Goal: Information Seeking & Learning: Check status

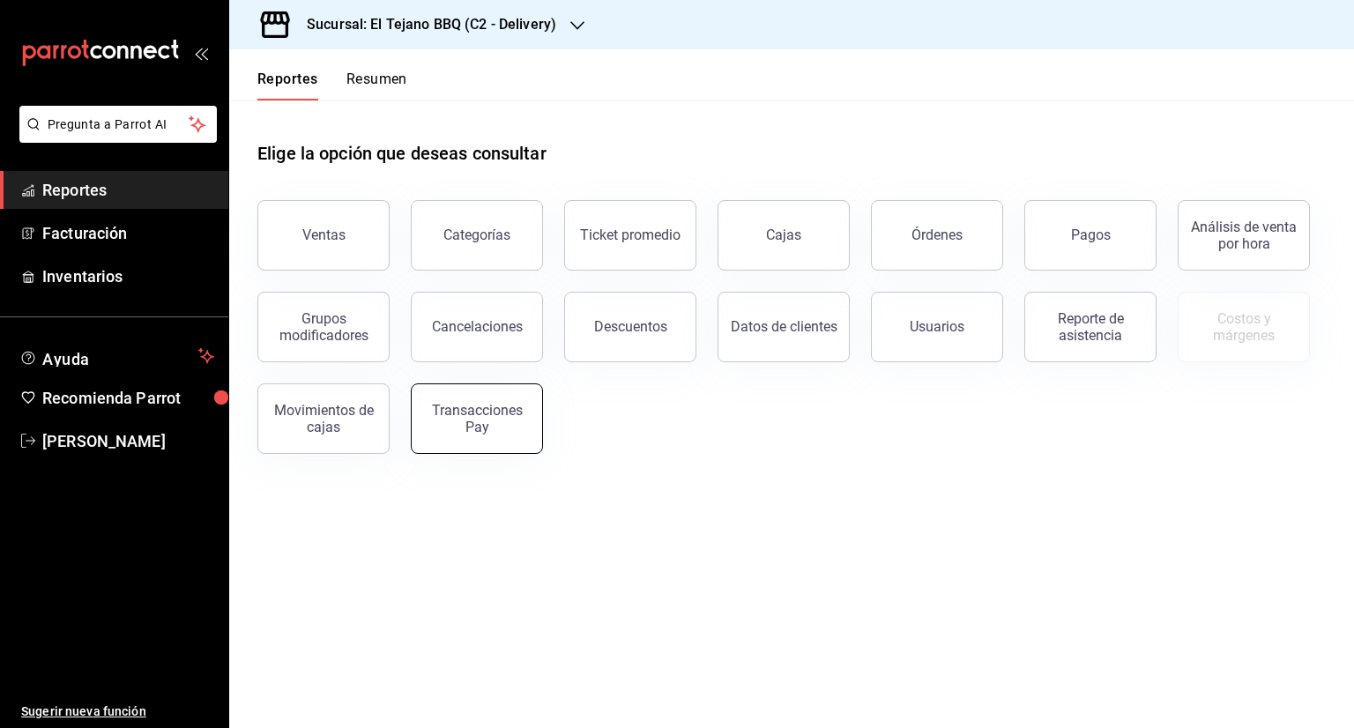
click at [449, 438] on button "Transacciones Pay" at bounding box center [477, 418] width 132 height 70
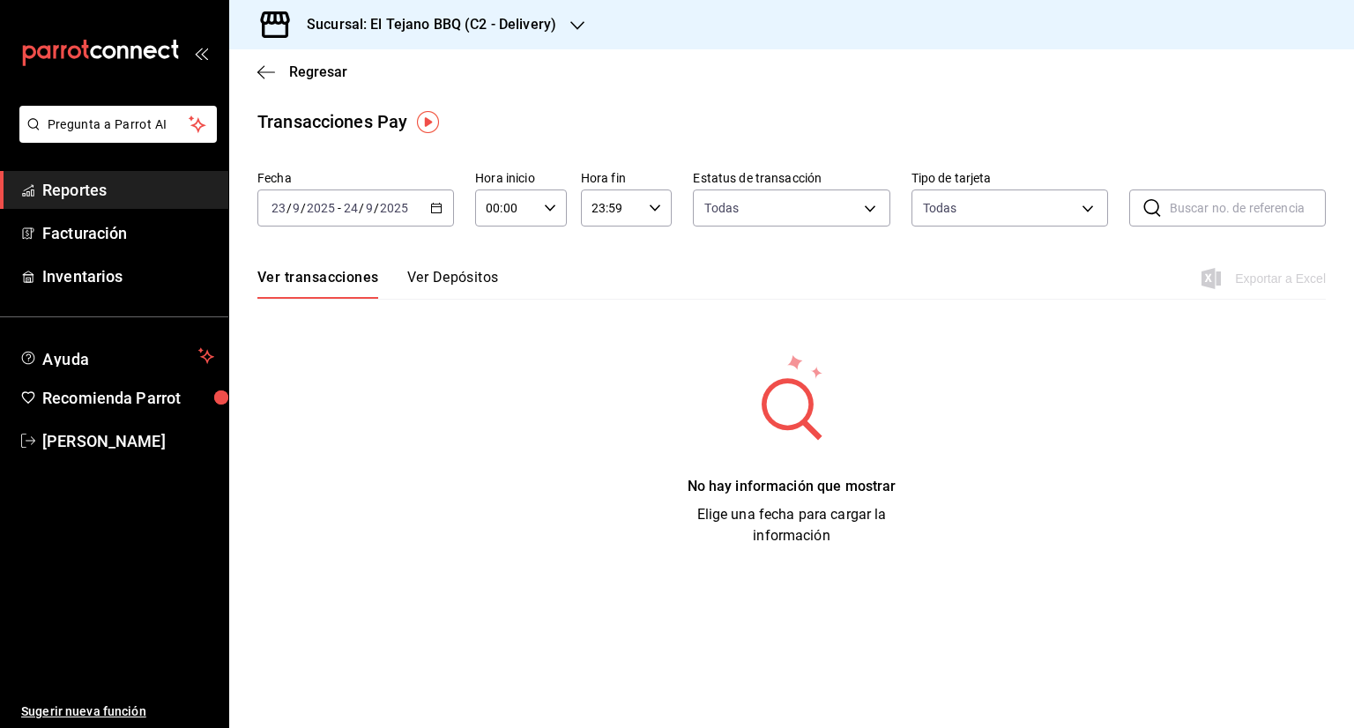
click at [439, 207] on icon "button" at bounding box center [436, 208] width 12 height 12
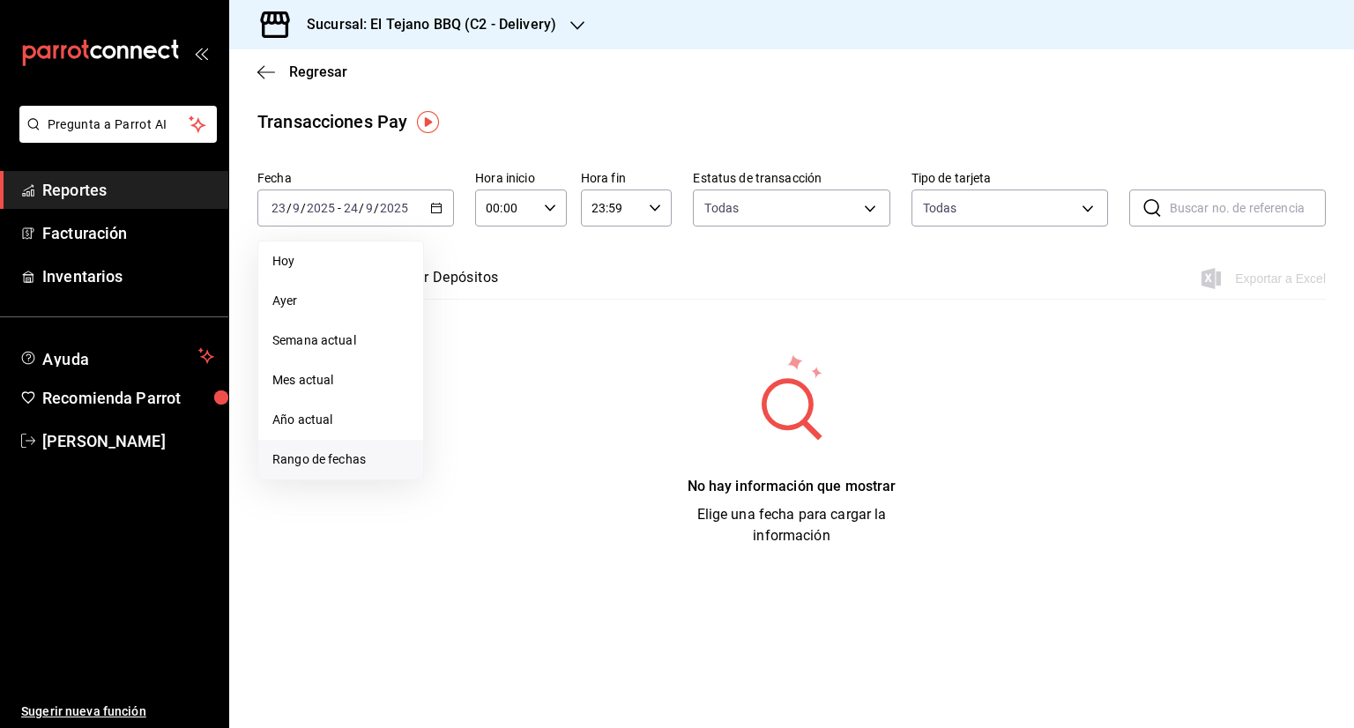
click at [362, 466] on span "Rango de fechas" at bounding box center [340, 459] width 137 height 19
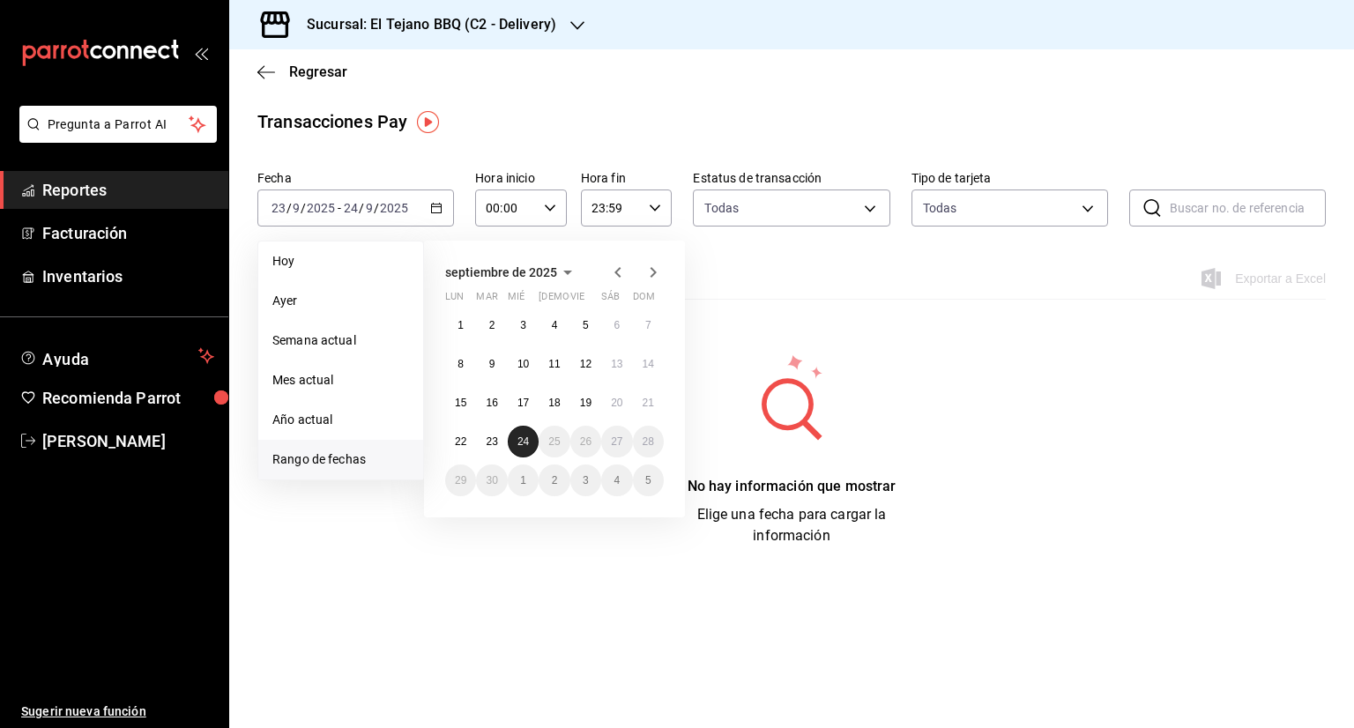
click at [511, 441] on button "24" at bounding box center [523, 442] width 31 height 32
click at [517, 431] on button "24" at bounding box center [523, 442] width 31 height 32
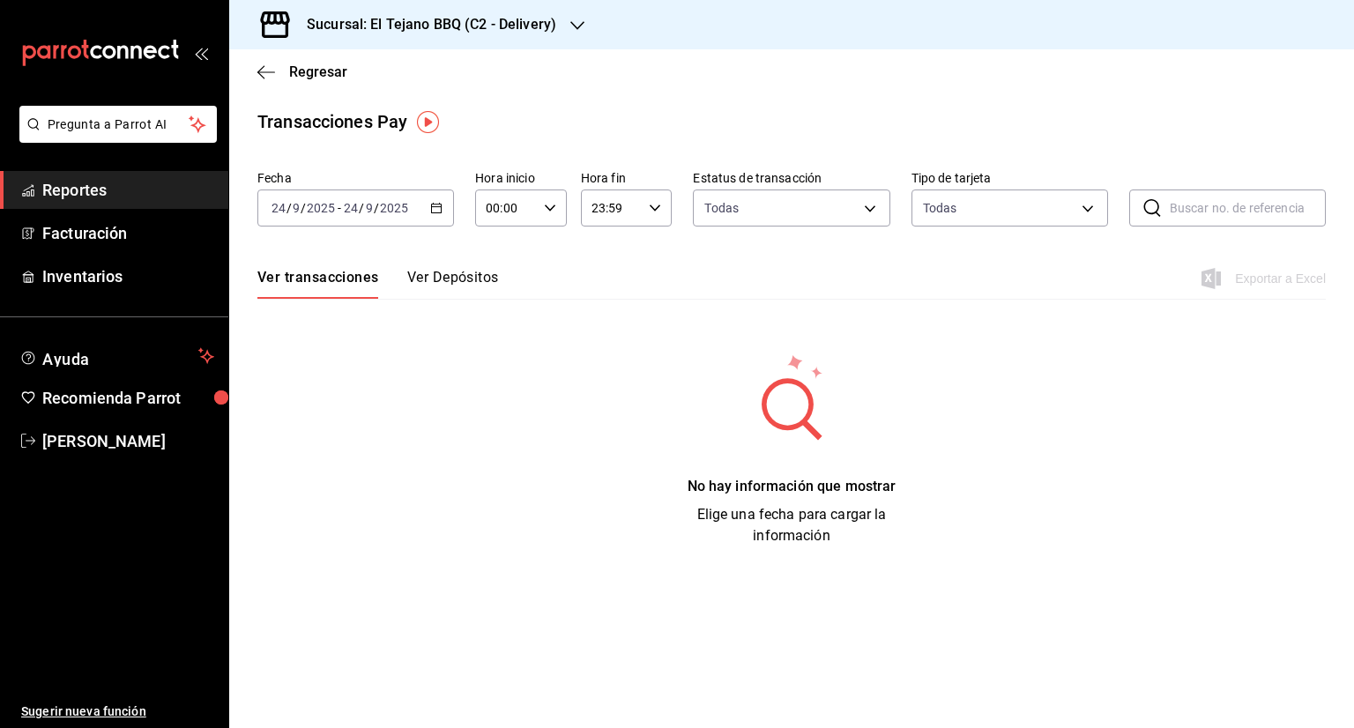
click at [437, 211] on icon "button" at bounding box center [436, 208] width 12 height 12
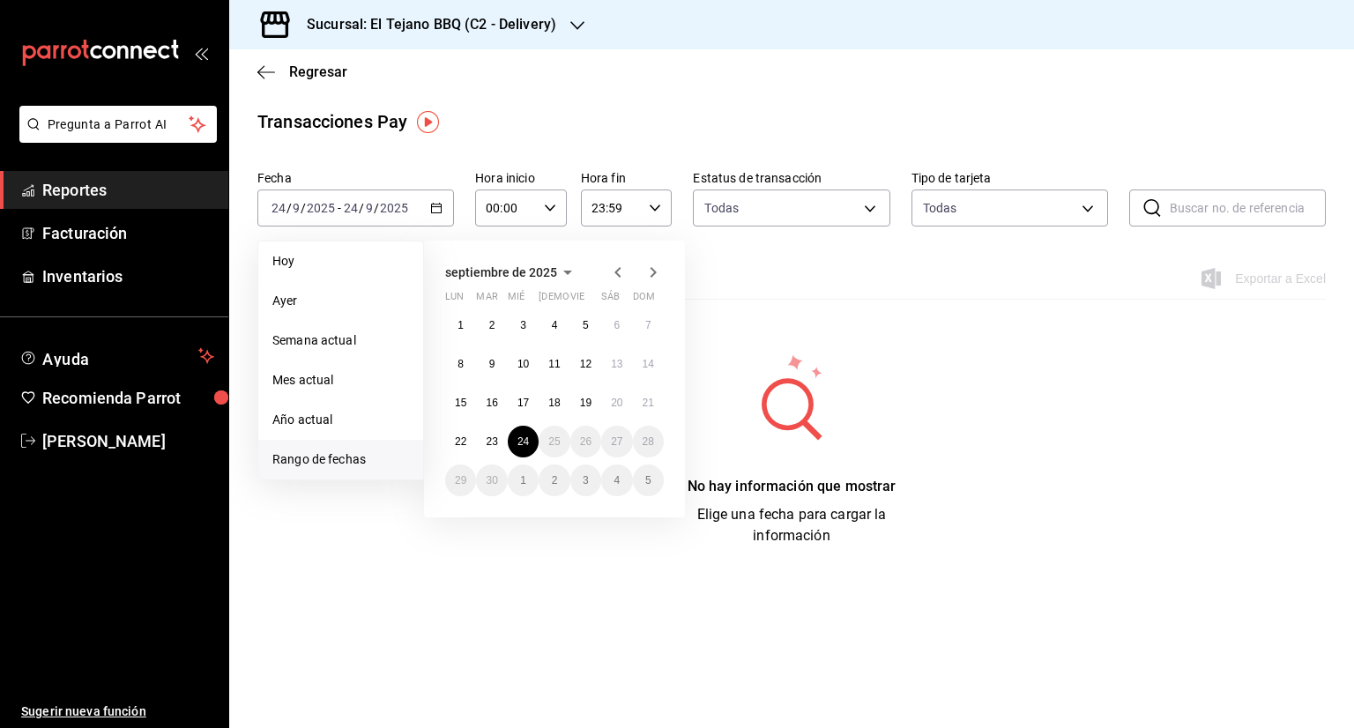
click at [347, 456] on span "Rango de fechas" at bounding box center [340, 459] width 137 height 19
click at [528, 407] on abbr "17" at bounding box center [522, 403] width 11 height 12
click at [642, 408] on button "21" at bounding box center [648, 403] width 31 height 32
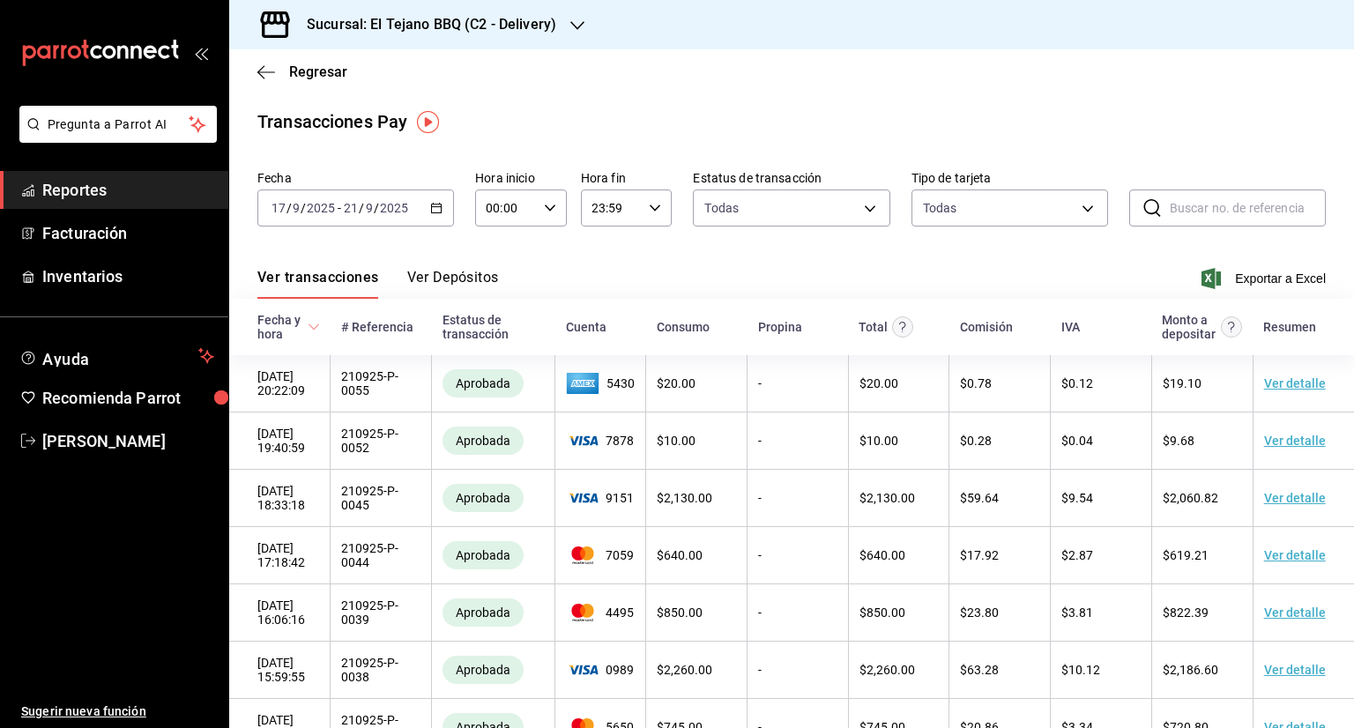
click at [444, 280] on button "Ver Depósitos" at bounding box center [453, 284] width 92 height 30
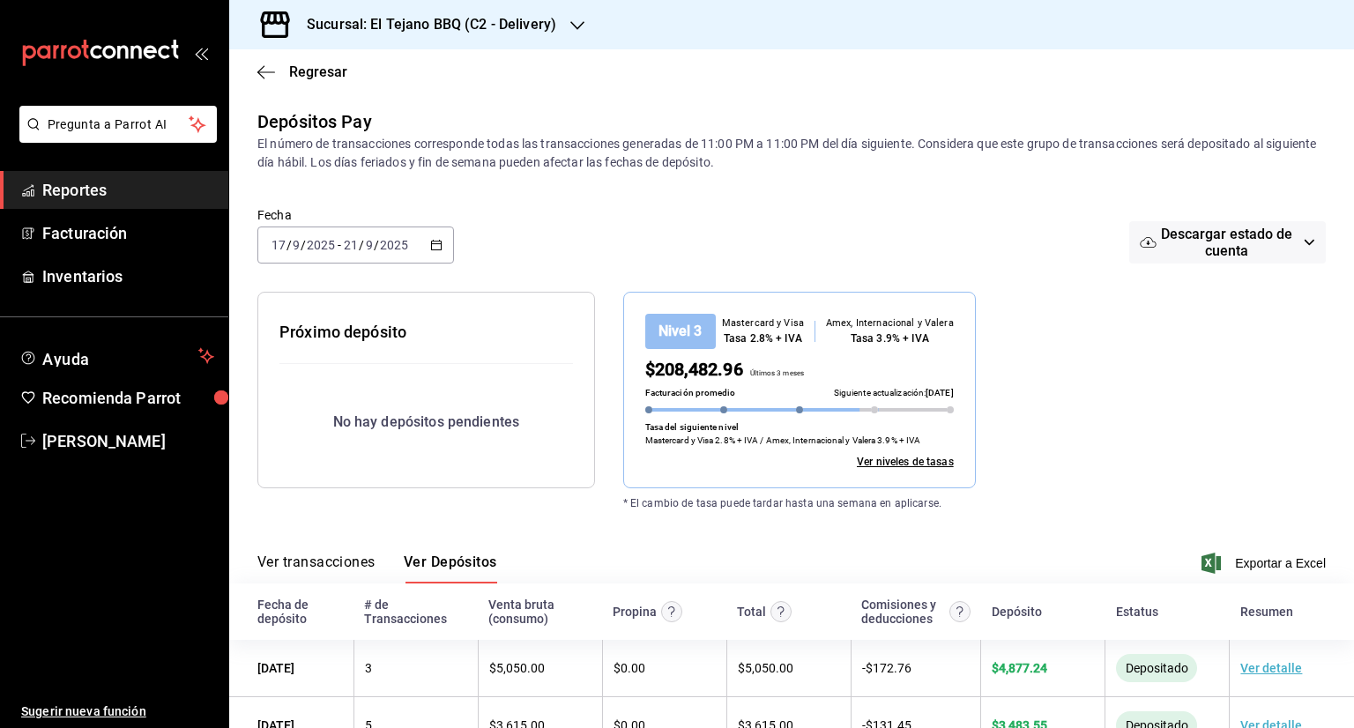
scroll to position [56, 0]
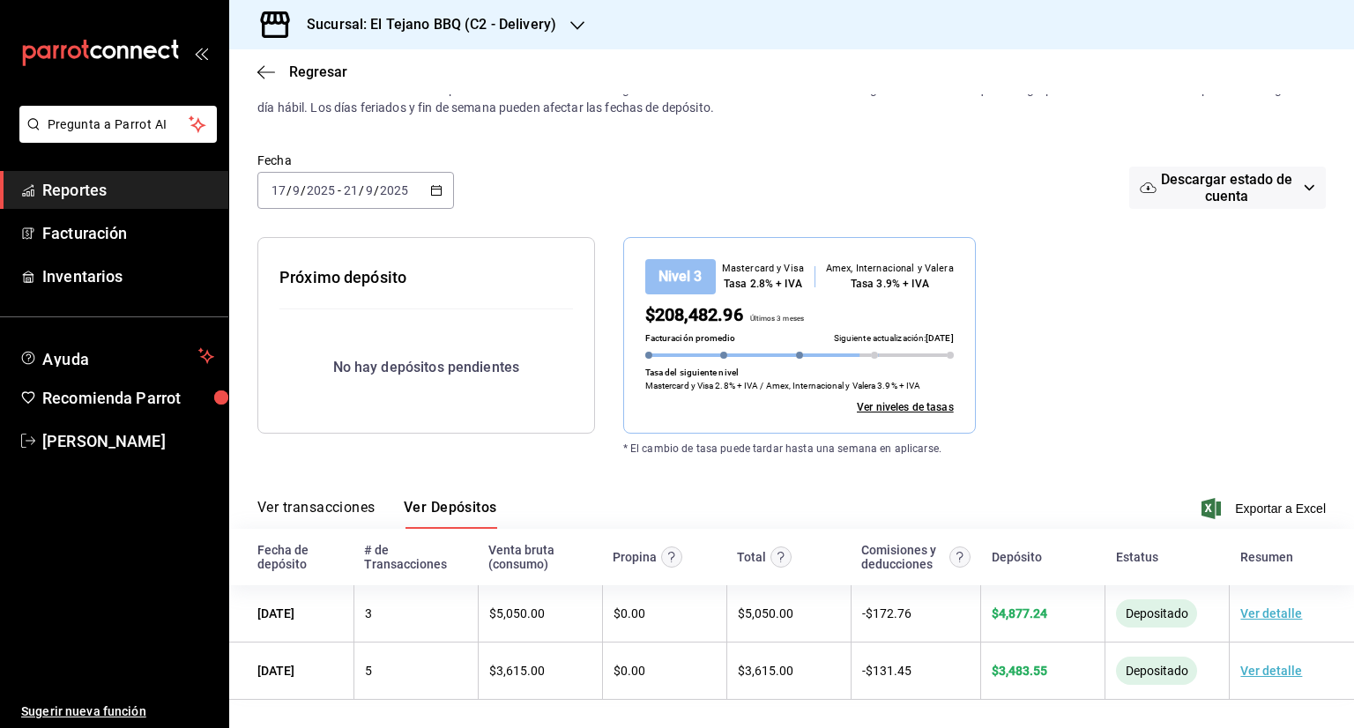
click at [430, 191] on icon "button" at bounding box center [436, 190] width 12 height 12
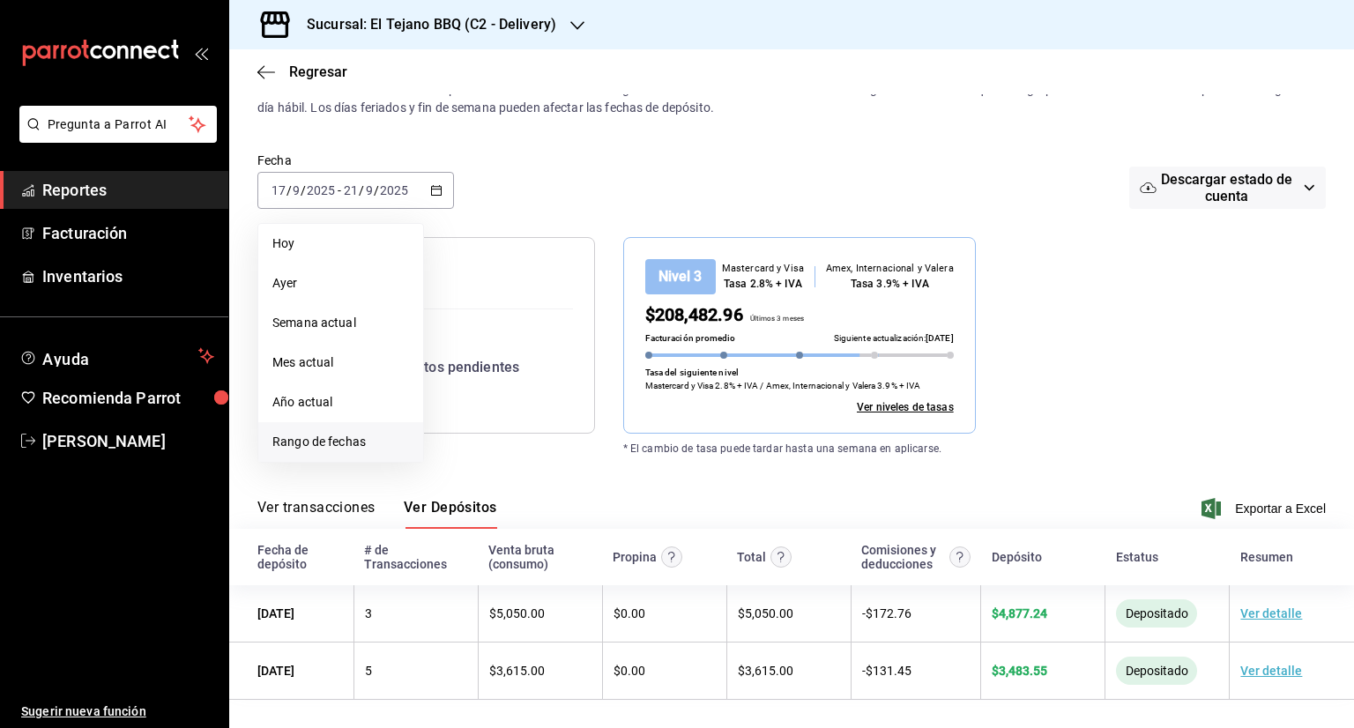
click at [366, 445] on span "Rango de fechas" at bounding box center [340, 442] width 137 height 19
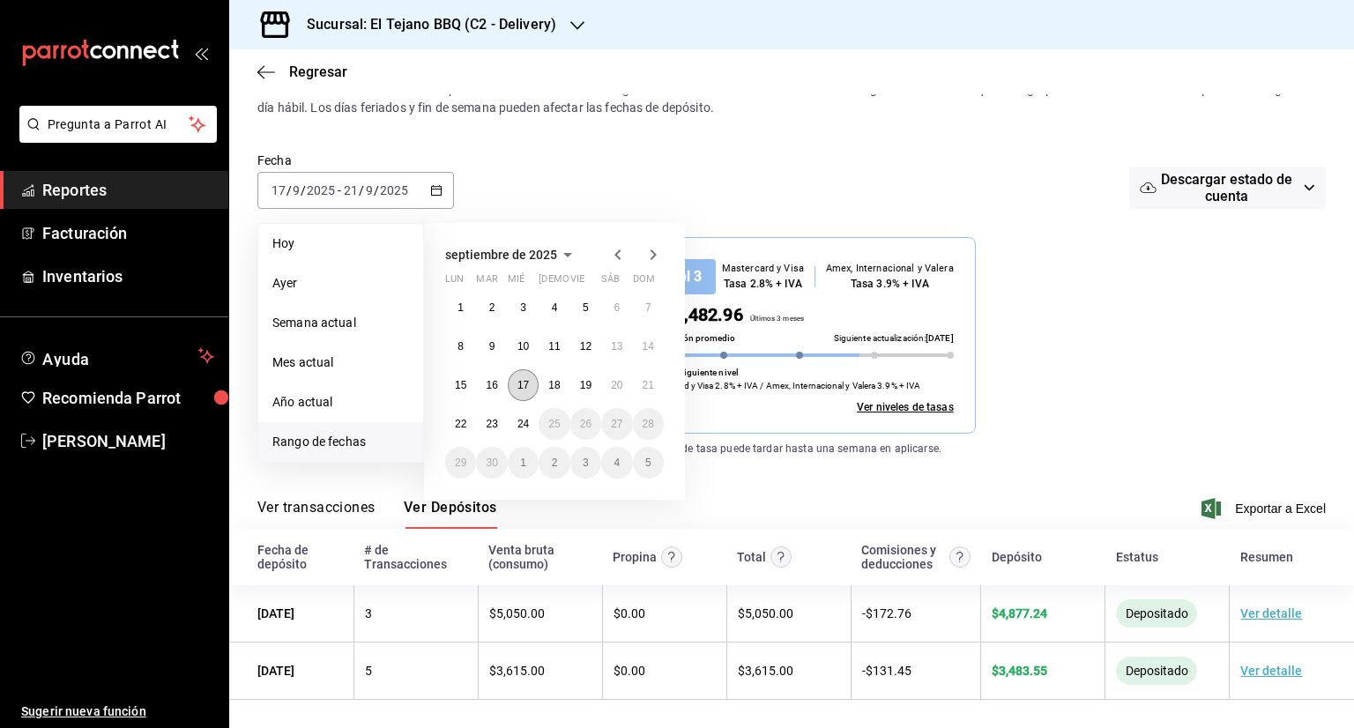
click at [524, 392] on button "17" at bounding box center [523, 385] width 31 height 32
click at [483, 417] on button "23" at bounding box center [491, 424] width 31 height 32
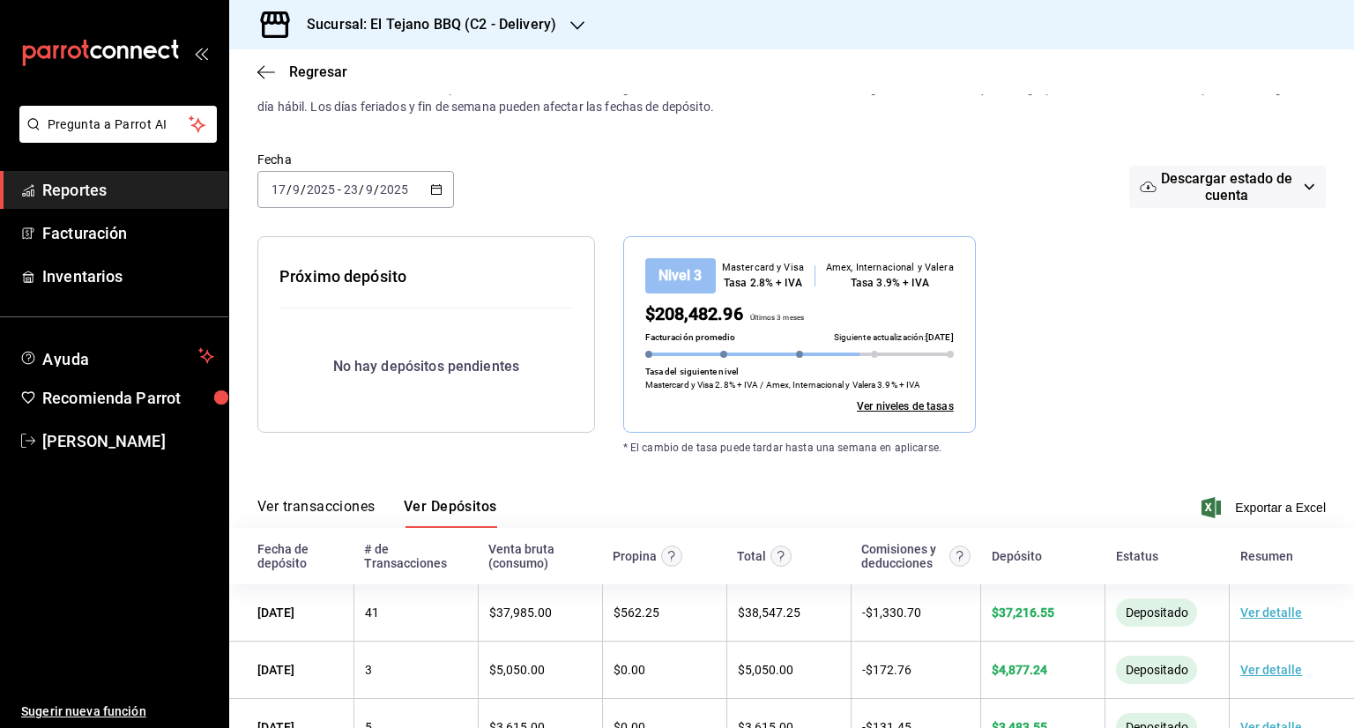
scroll to position [113, 0]
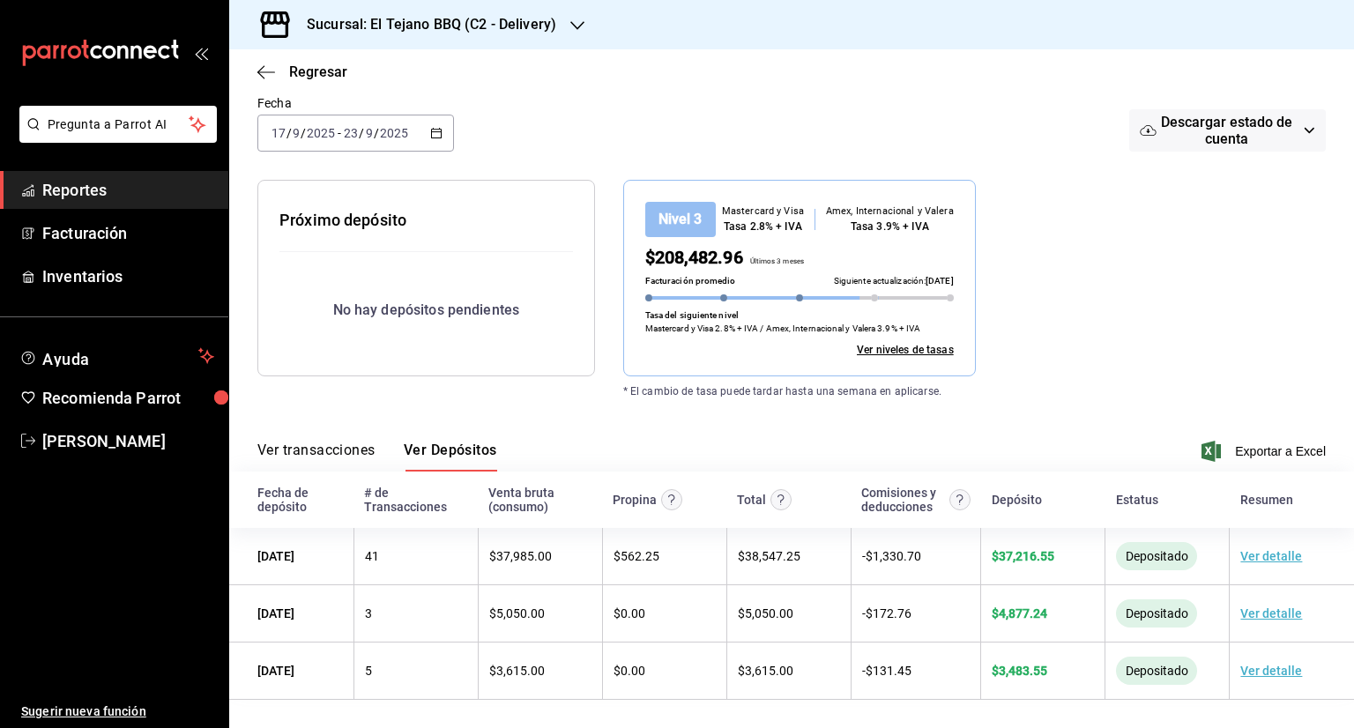
click at [550, 27] on h3 "Sucursal: El Tejano BBQ (C2 - Delivery)" at bounding box center [424, 24] width 263 height 21
click at [356, 103] on div "El Tejano BBQ (C1 - Comedor)" at bounding box center [361, 116] width 264 height 40
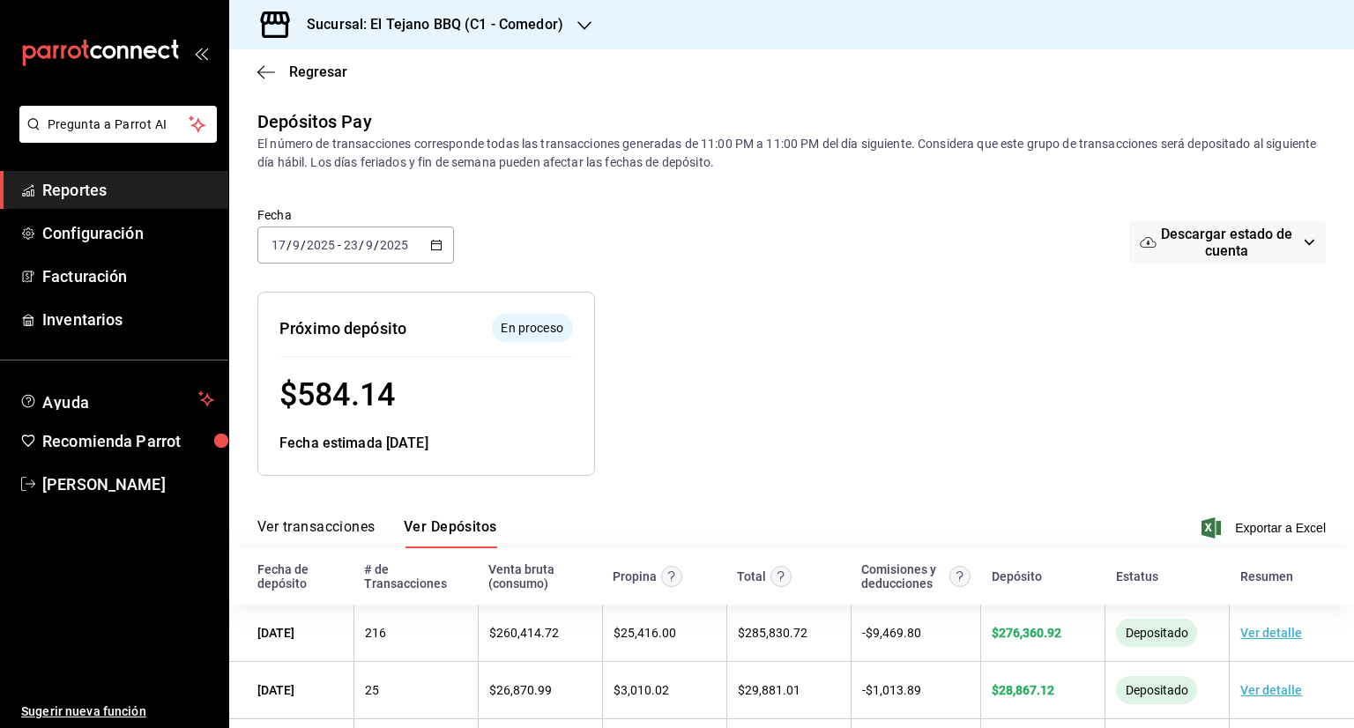
scroll to position [78, 0]
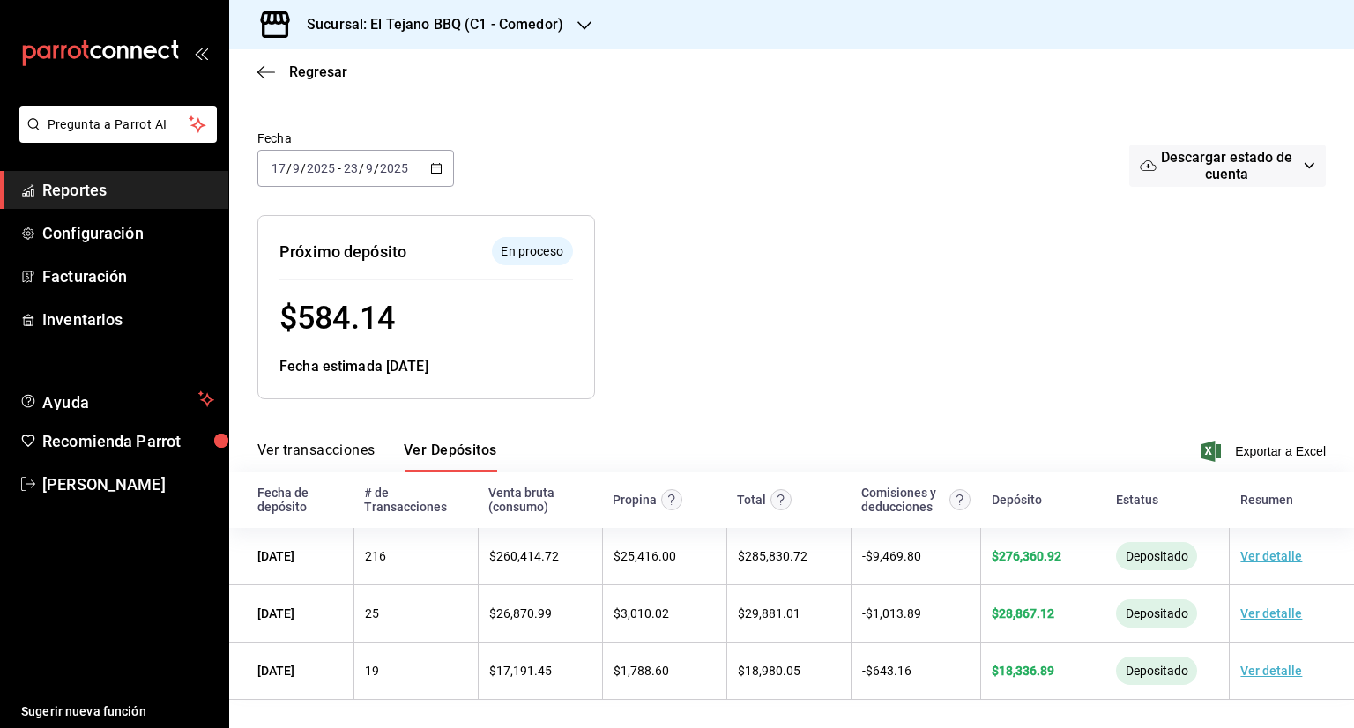
click at [547, 16] on h3 "Sucursal: El Tejano BBQ (C1 - Comedor)" at bounding box center [428, 24] width 271 height 21
click at [453, 79] on div "El Tejano BBQ (C2 - Delivery)" at bounding box center [361, 76] width 236 height 19
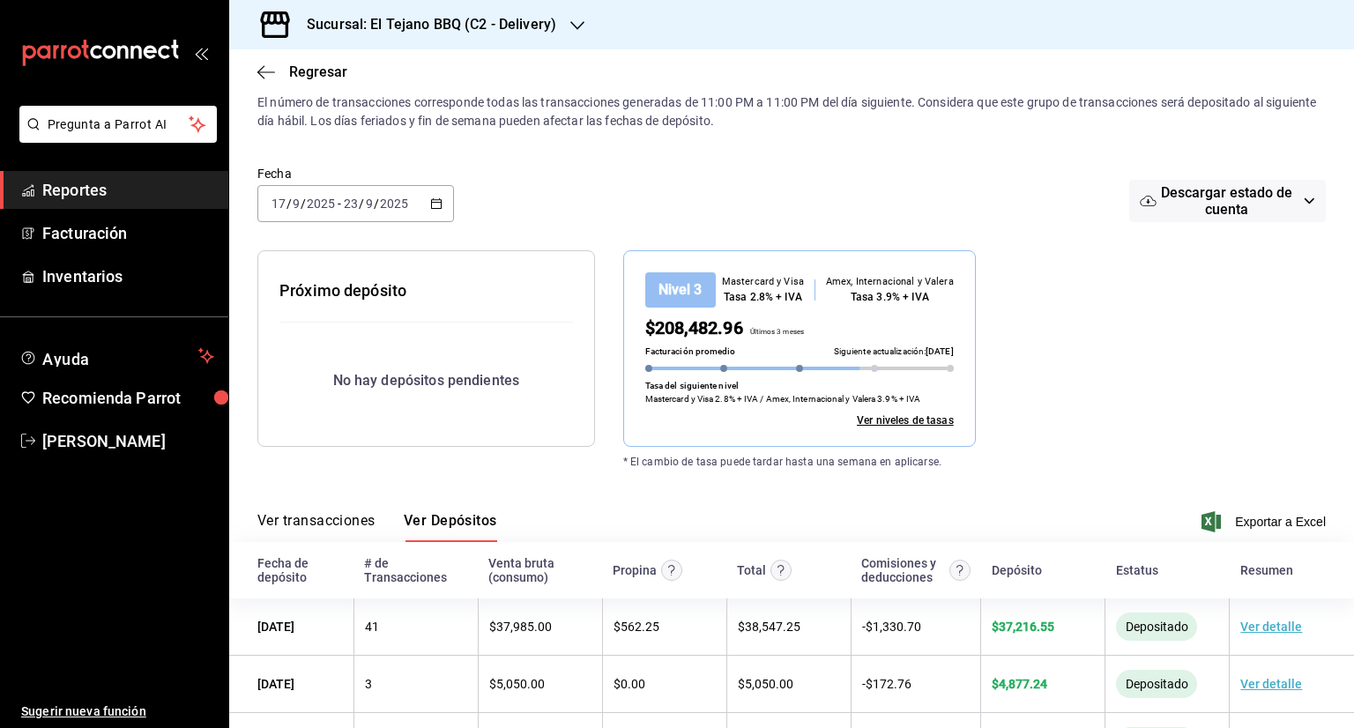
scroll to position [113, 0]
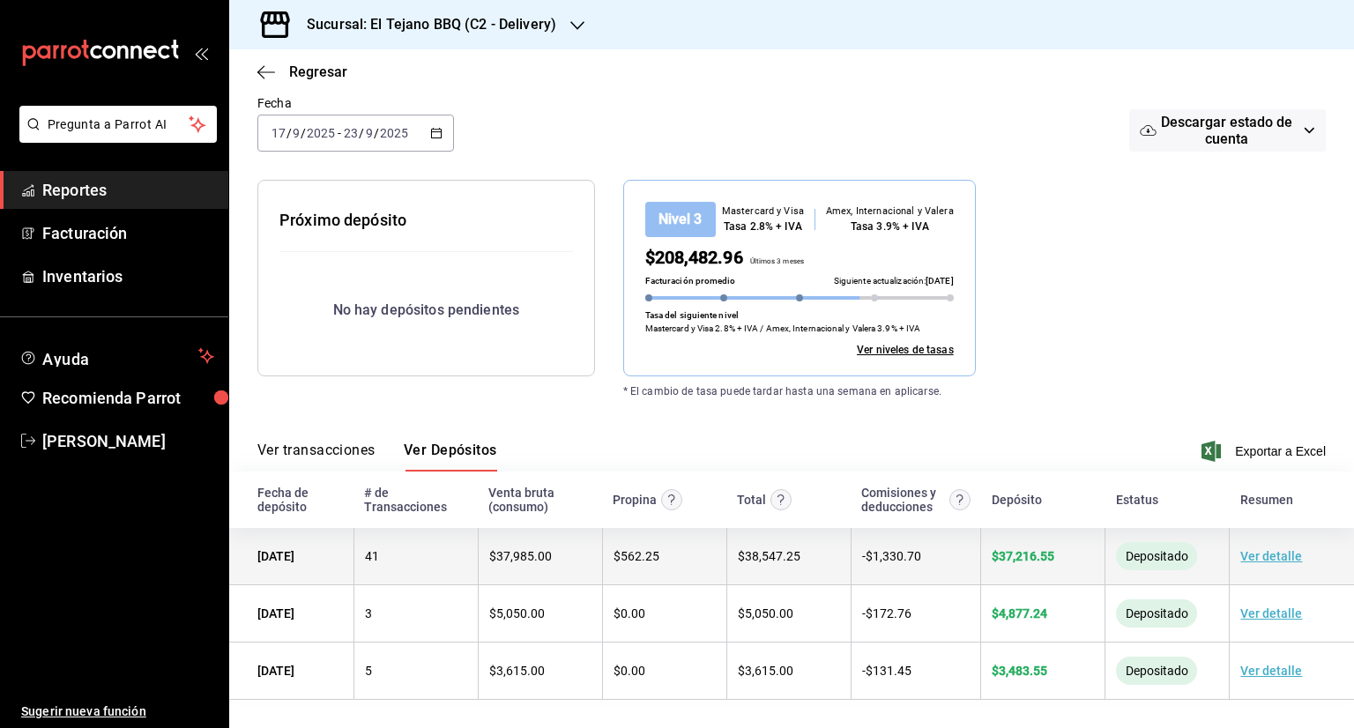
click at [870, 582] on td "- $ 1,330.70" at bounding box center [915, 556] width 130 height 57
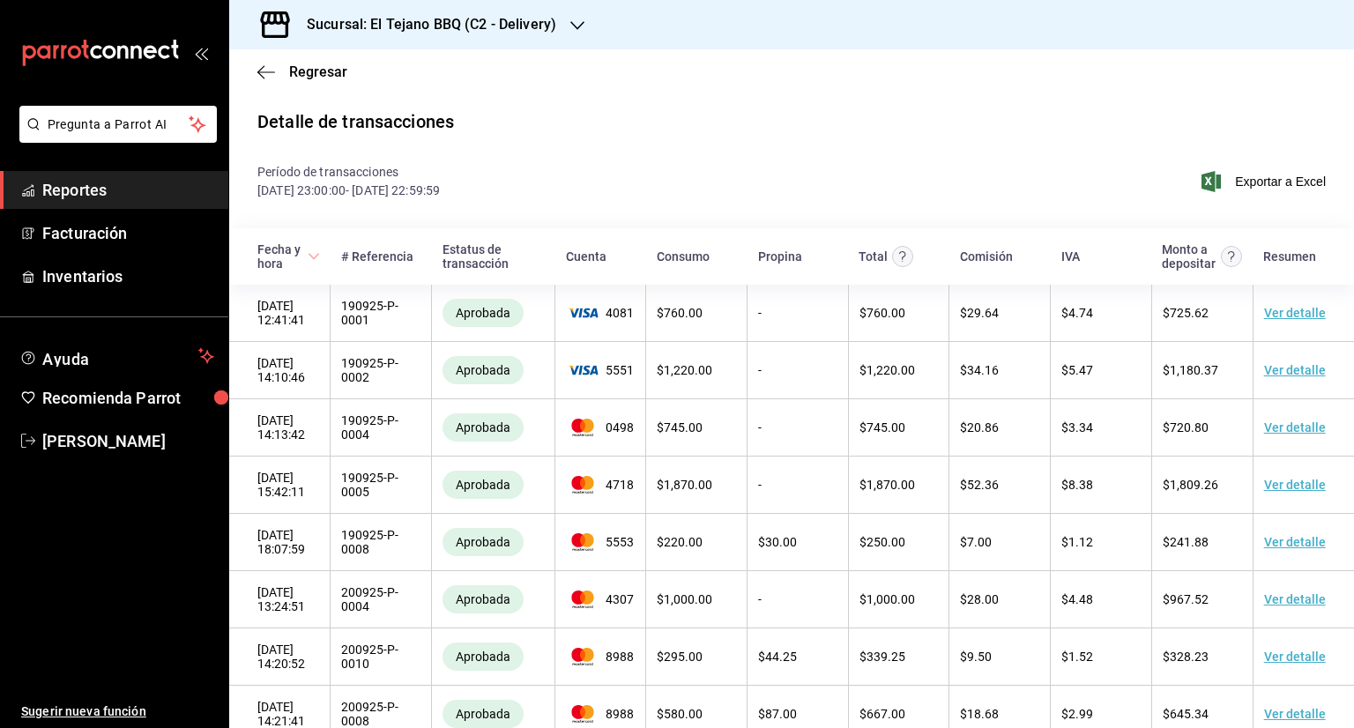
click at [870, 582] on td "$ 1,000.00" at bounding box center [898, 599] width 101 height 57
click at [250, 70] on div "Regresar" at bounding box center [791, 71] width 1124 height 45
click at [259, 72] on icon "button" at bounding box center [260, 71] width 7 height 13
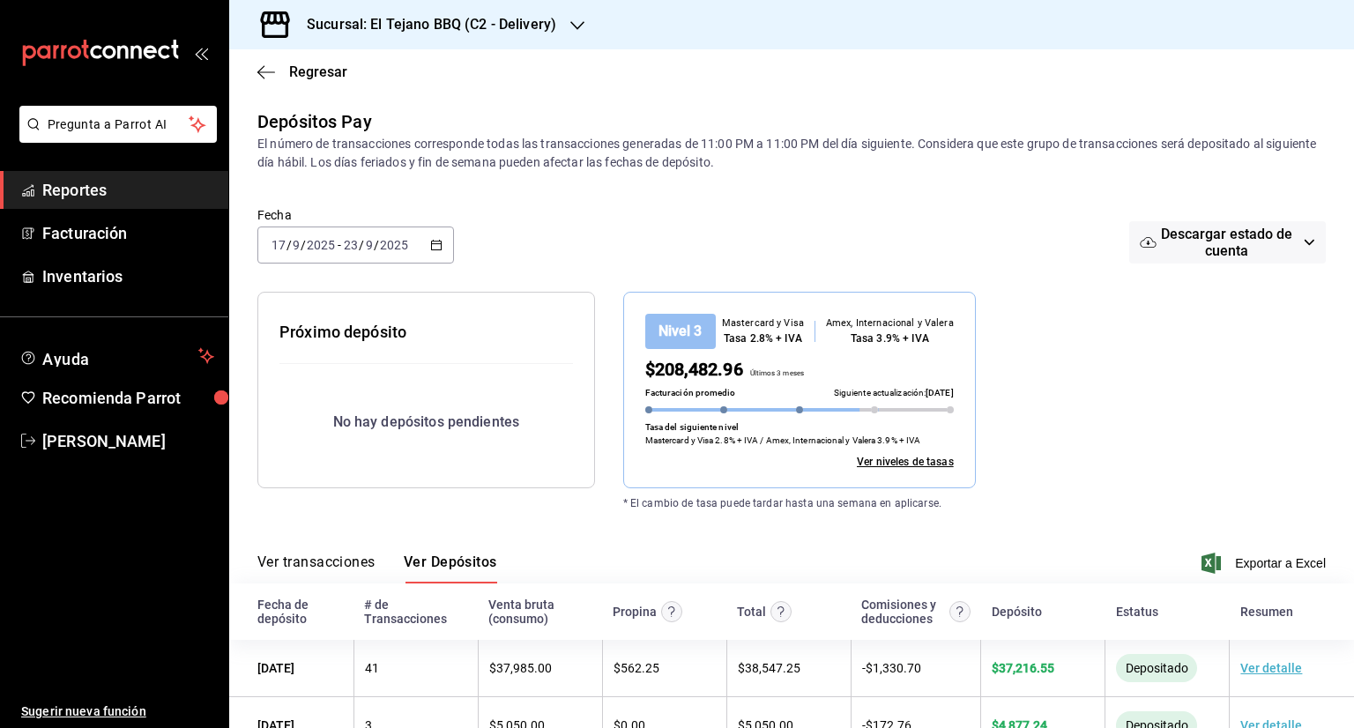
scroll to position [113, 0]
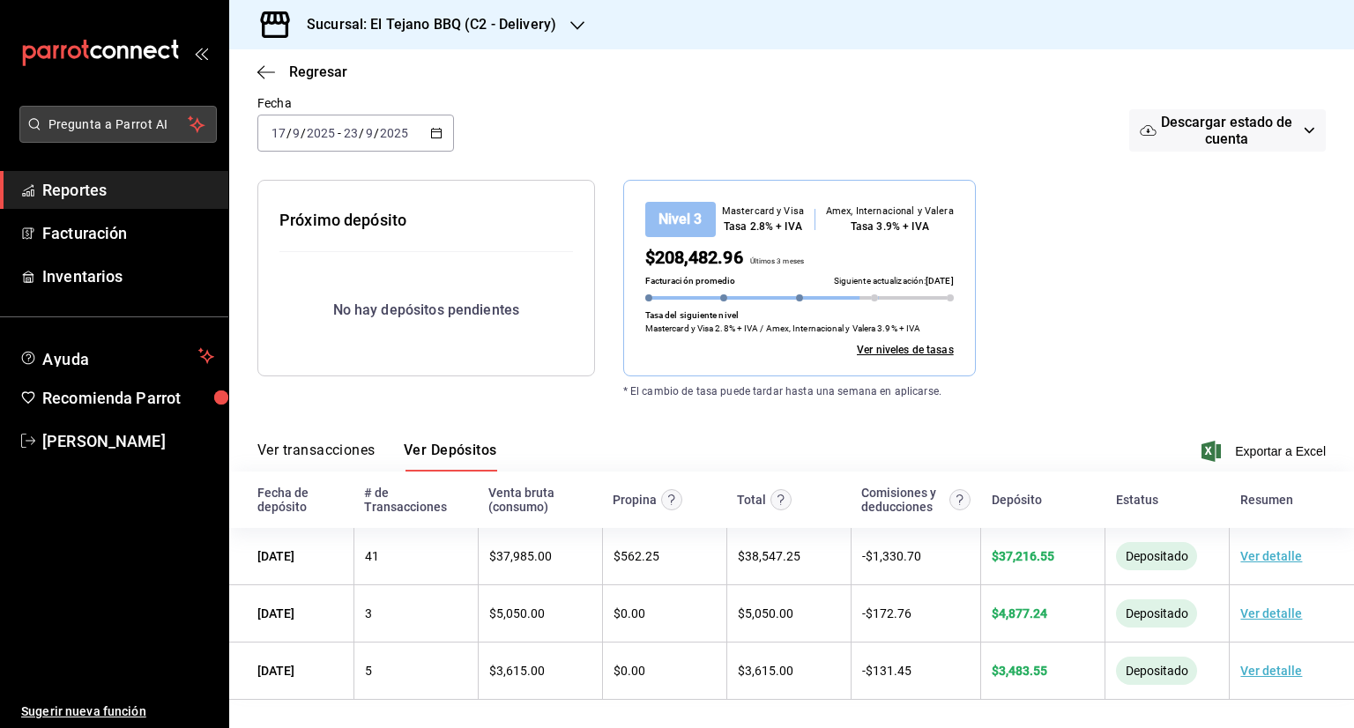
click at [100, 114] on button "Pregunta a Parrot AI" at bounding box center [117, 124] width 197 height 37
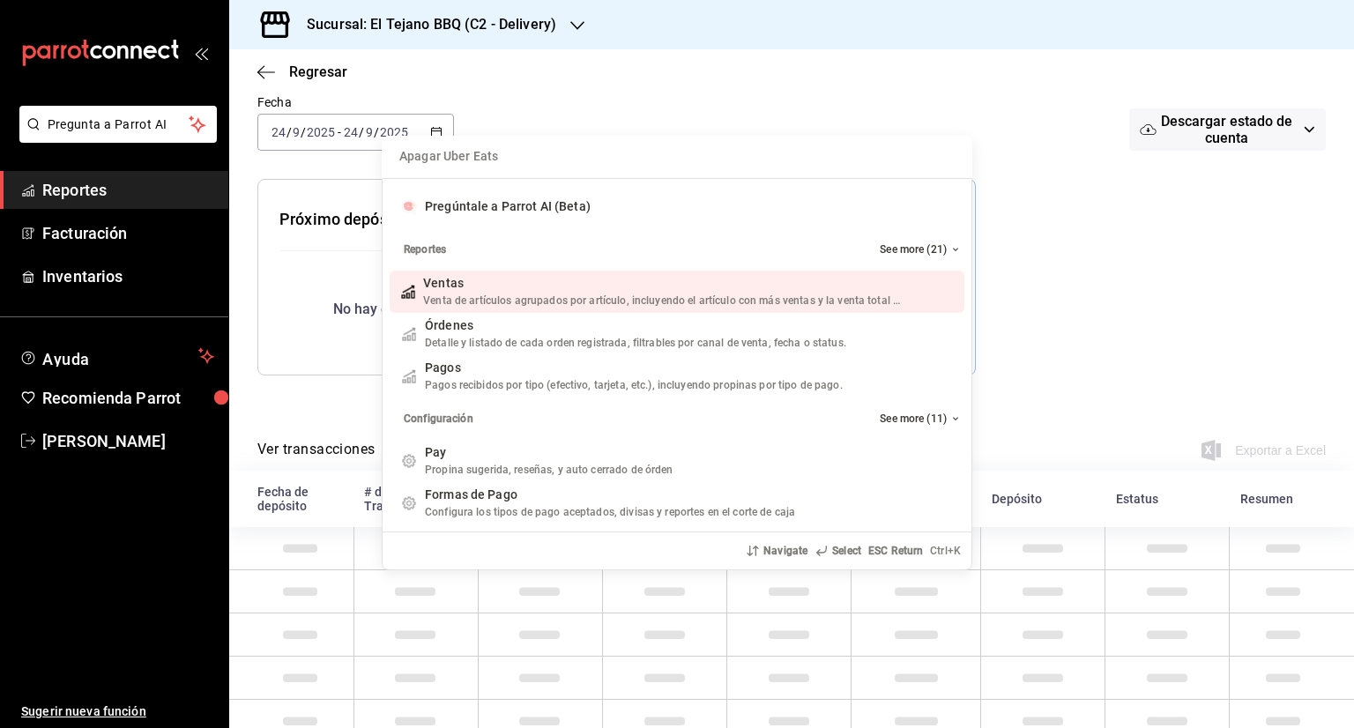
click at [590, 116] on div "Apagar Uber Eats Pregúntale a Parrot AI (Beta) Reportes See more (21) Ventas Ve…" at bounding box center [677, 364] width 1354 height 728
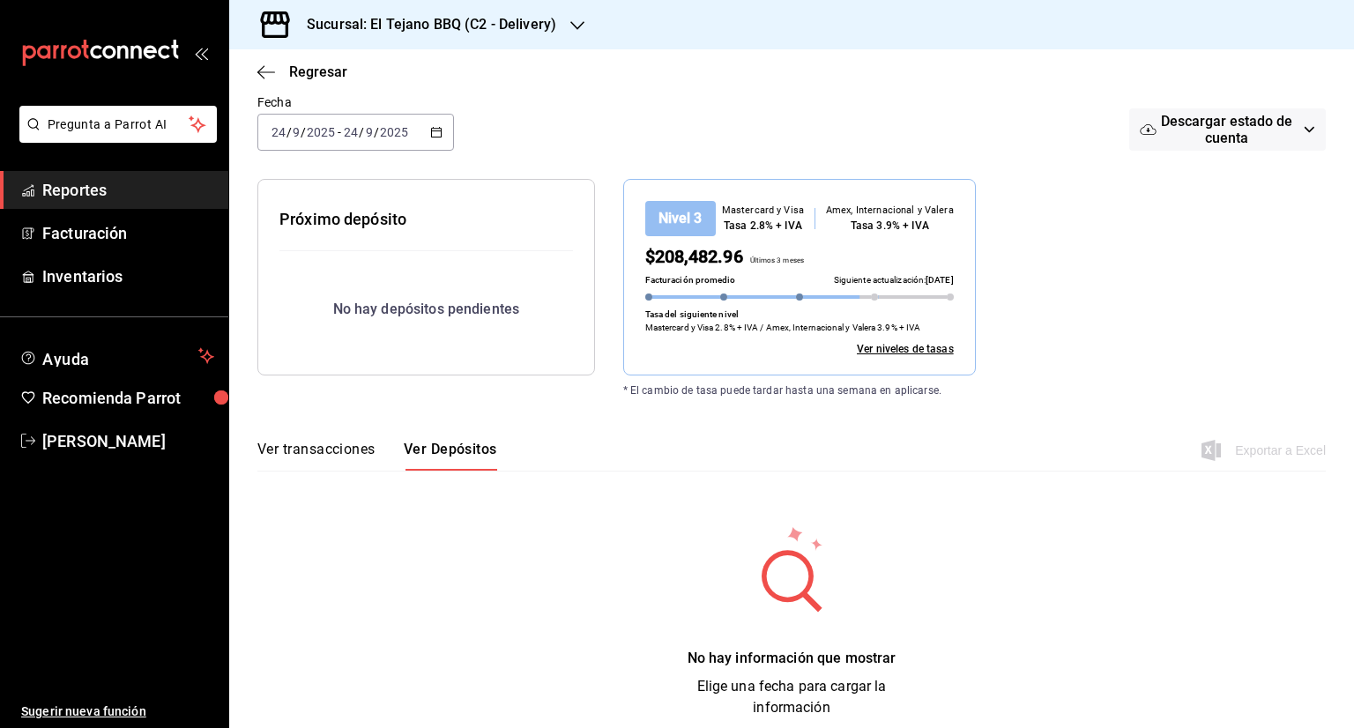
click at [544, 410] on div "Depósitos Pay El número de transacciones corresponde todas las transacciones ge…" at bounding box center [791, 357] width 1124 height 723
click at [205, 54] on icon "open_drawer_menu" at bounding box center [201, 53] width 14 height 14
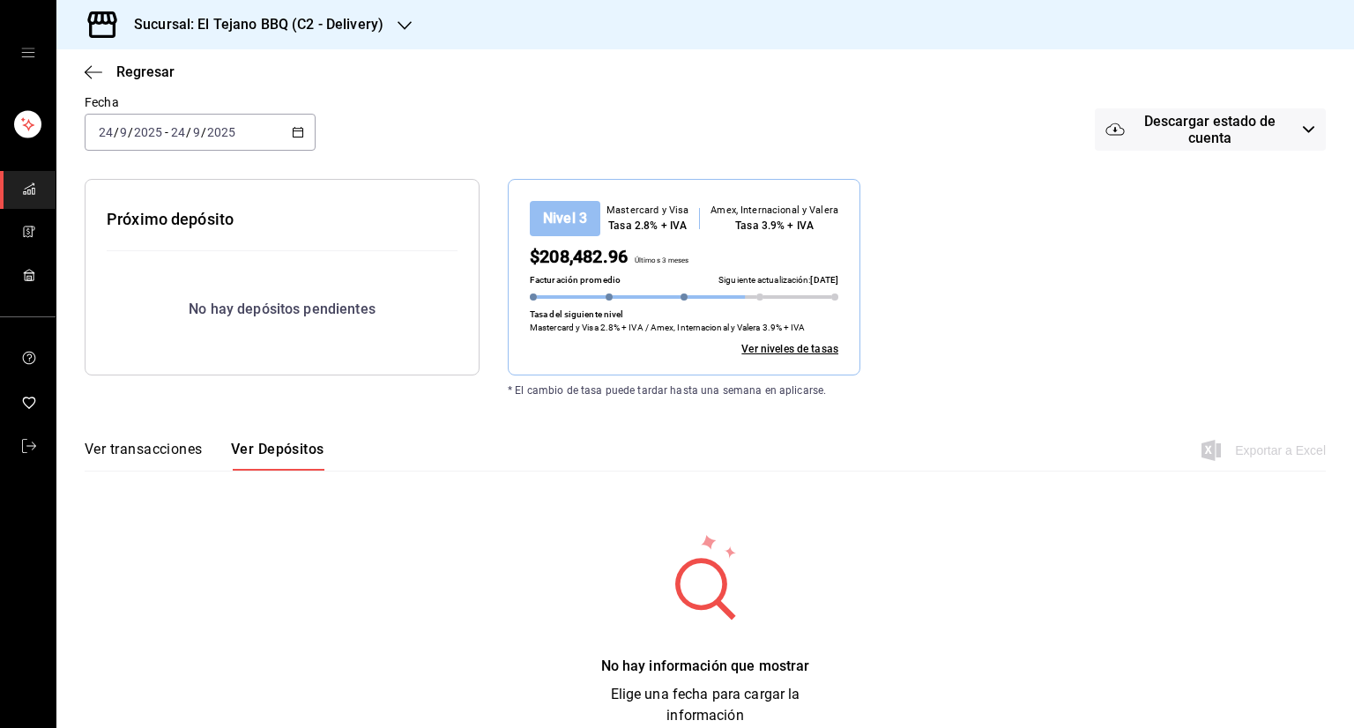
click at [449, 472] on div "Depósitos Pay El número de transacciones corresponde todas las transacciones ge…" at bounding box center [704, 361] width 1297 height 731
click at [17, 57] on div "mailbox folders" at bounding box center [28, 53] width 56 height 106
click at [38, 56] on div "mailbox folders" at bounding box center [28, 53] width 56 height 106
click at [25, 36] on div "mailbox folders" at bounding box center [28, 53] width 56 height 106
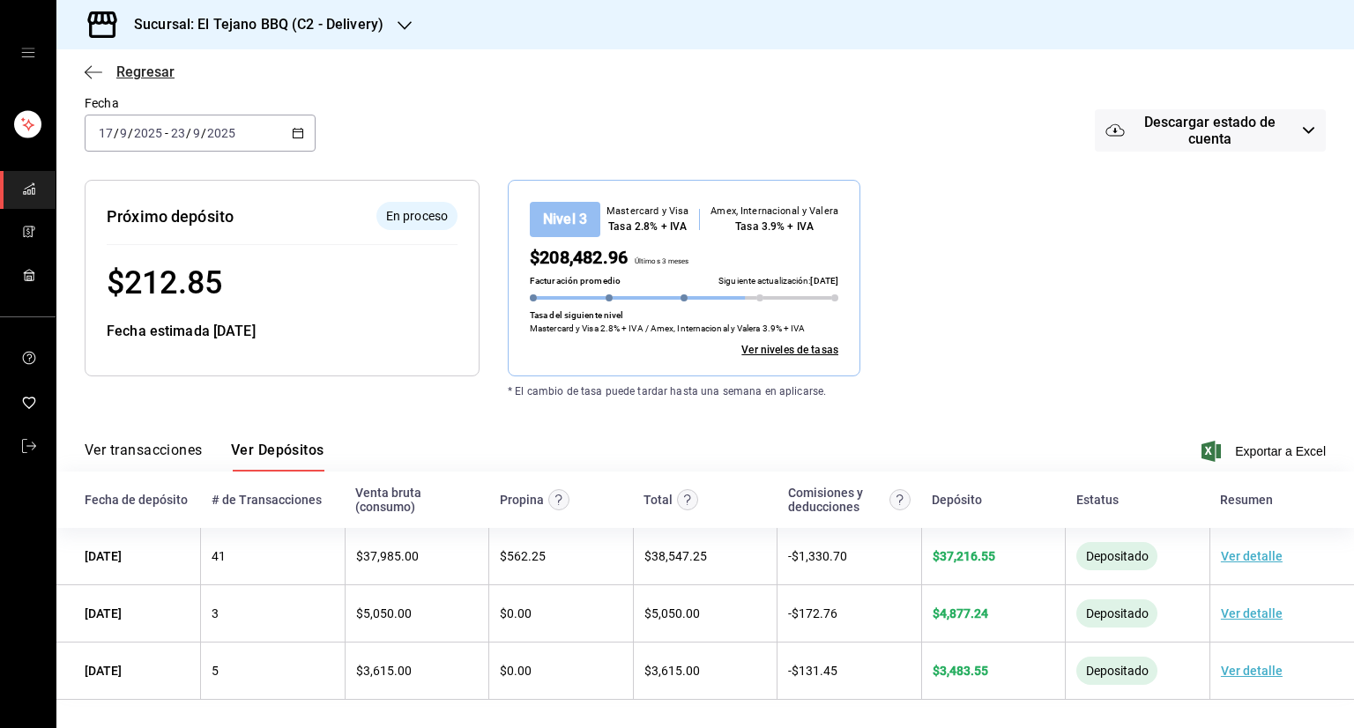
click at [141, 66] on span "Regresar" at bounding box center [145, 71] width 58 height 17
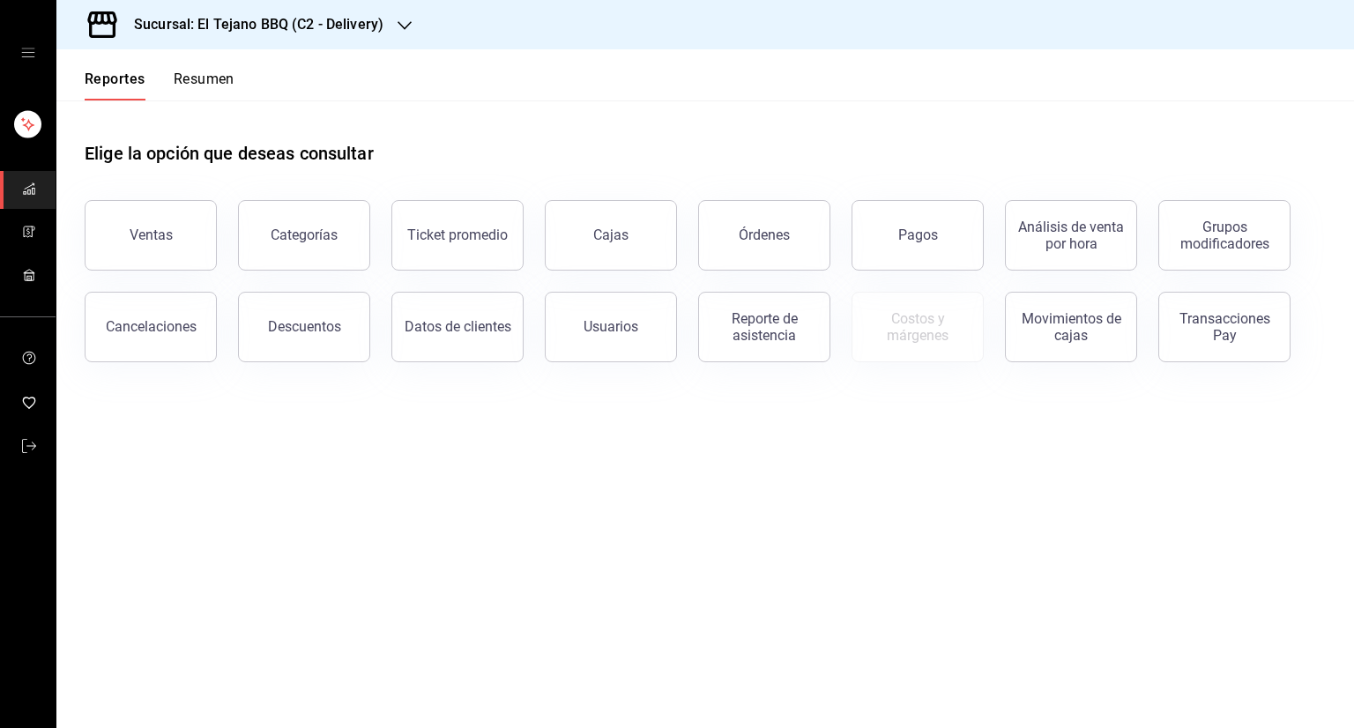
click at [28, 54] on icon "open drawer" at bounding box center [28, 53] width 14 height 14
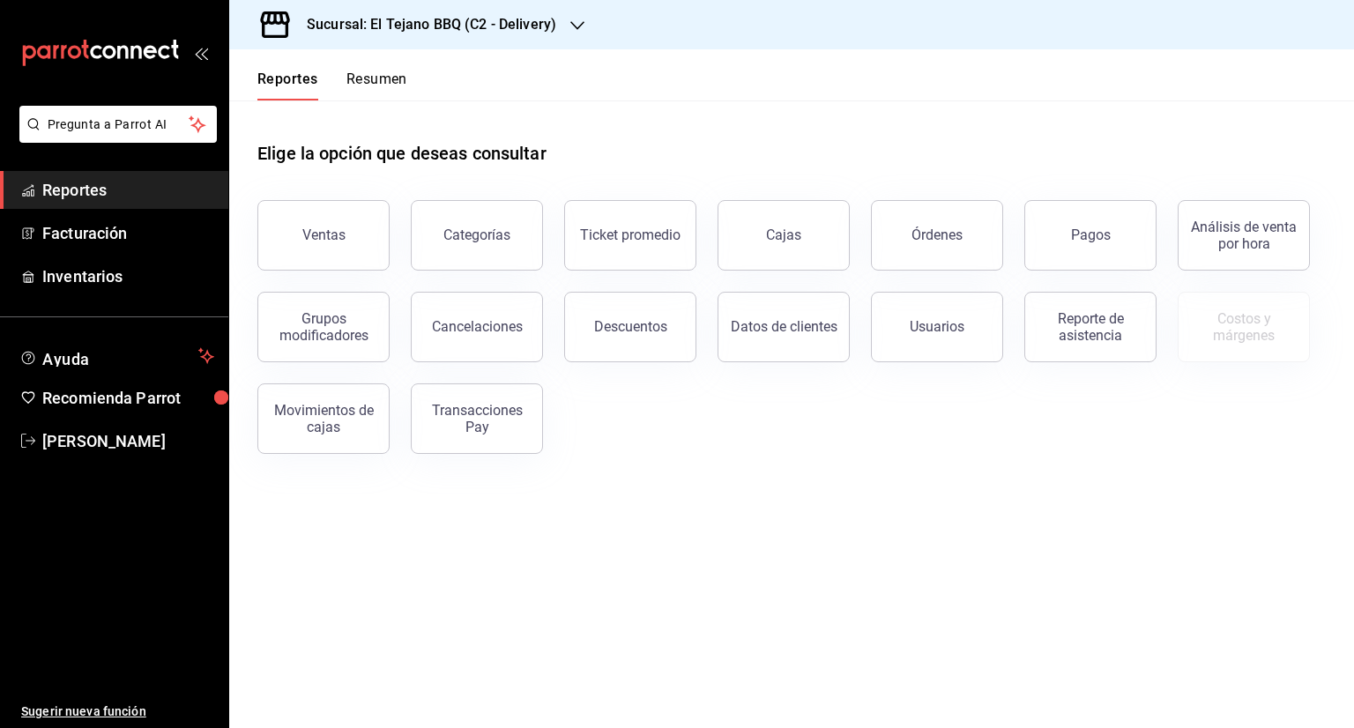
click at [513, 552] on main "Elige la opción que deseas consultar Ventas Categorías Ticket promedio Cajas Ór…" at bounding box center [791, 413] width 1124 height 627
